Goal: Task Accomplishment & Management: Manage account settings

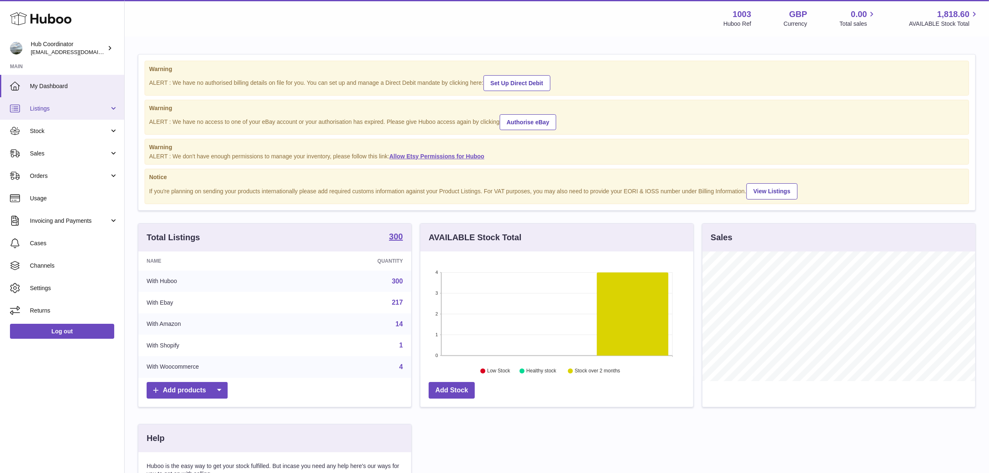
scroll to position [129, 275]
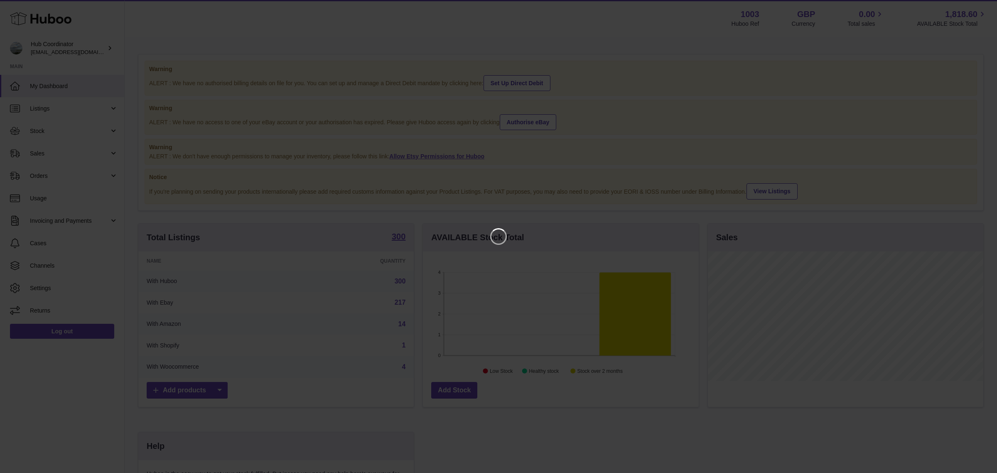
drag, startPoint x: 570, startPoint y: 289, endPoint x: 524, endPoint y: 285, distance: 45.9
click at [570, 287] on iframe at bounding box center [499, 237] width 964 height 440
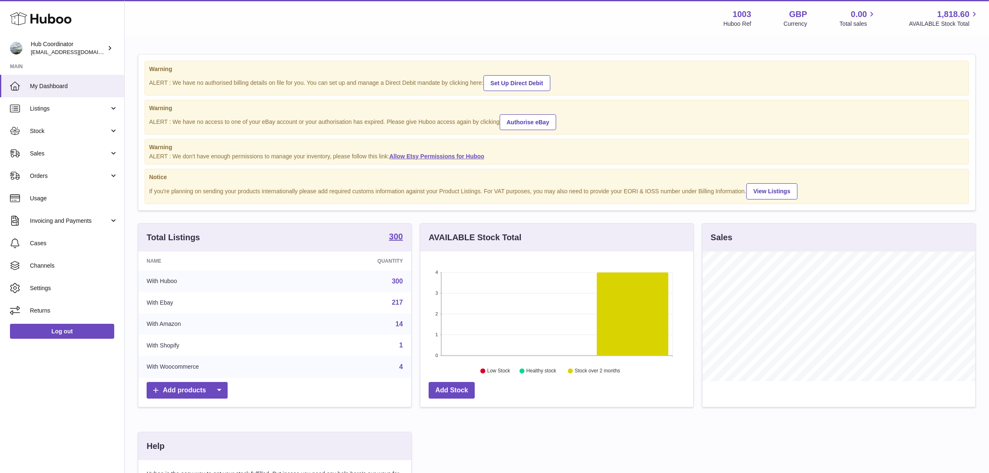
scroll to position [415294, 415151]
click at [393, 235] on strong "300" at bounding box center [396, 236] width 14 height 8
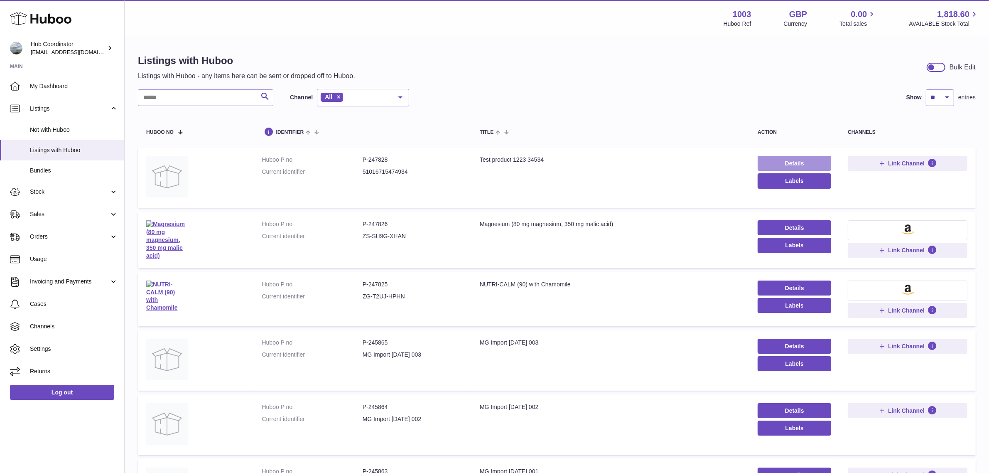
click at [811, 161] on link "Details" at bounding box center [795, 163] width 74 height 15
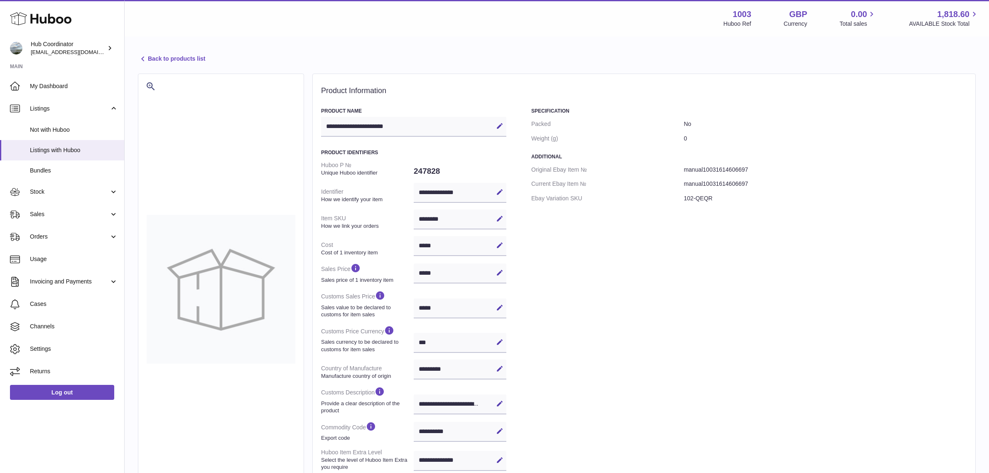
select select "**"
select select "****"
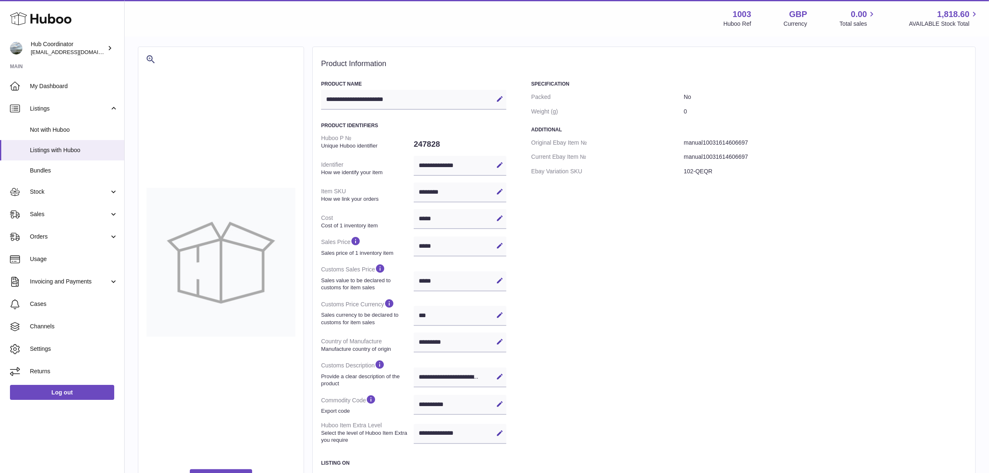
scroll to position [52, 0]
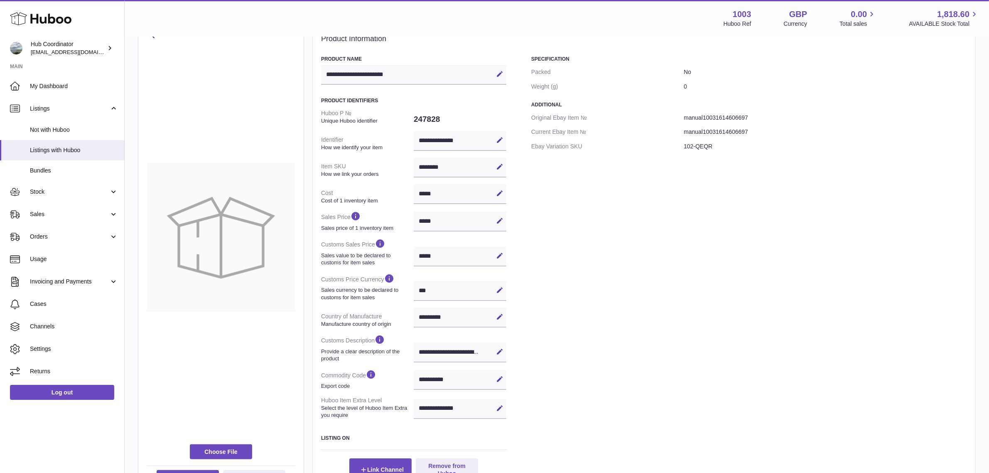
click at [699, 237] on div "Specification Packed No Weight (g) 0 Additional Original Ebay Item № manual1003…" at bounding box center [749, 268] width 436 height 425
click at [720, 218] on div "Specification Packed No Weight (g) 0 Additional Original Ebay Item № manual1003…" at bounding box center [749, 268] width 436 height 425
